Goal: Task Accomplishment & Management: Manage account settings

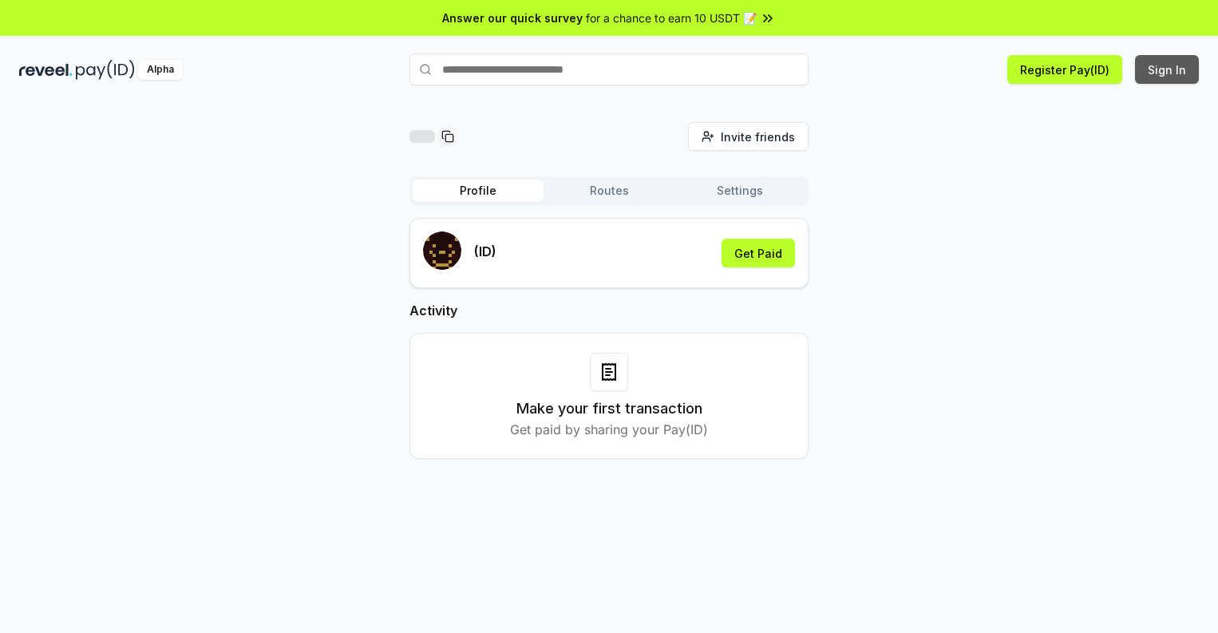
click at [1168, 69] on button "Sign In" at bounding box center [1167, 69] width 64 height 29
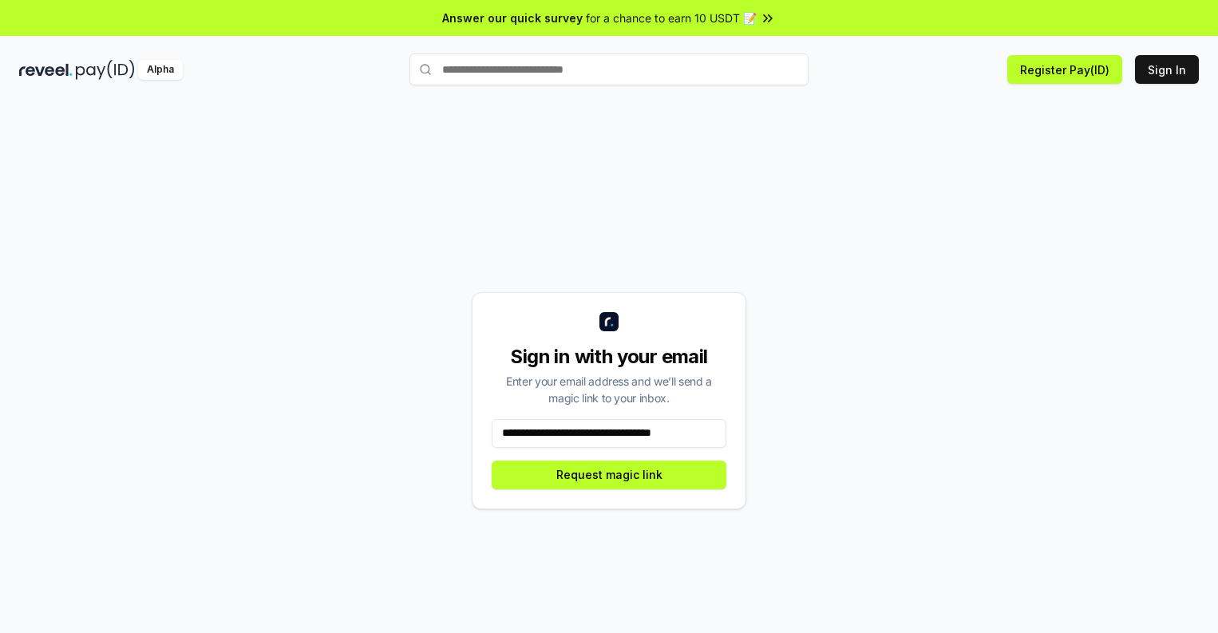
scroll to position [0, 6]
type input "**********"
click at [609, 474] on button "Request magic link" at bounding box center [609, 475] width 235 height 29
